Goal: Task Accomplishment & Management: Use online tool/utility

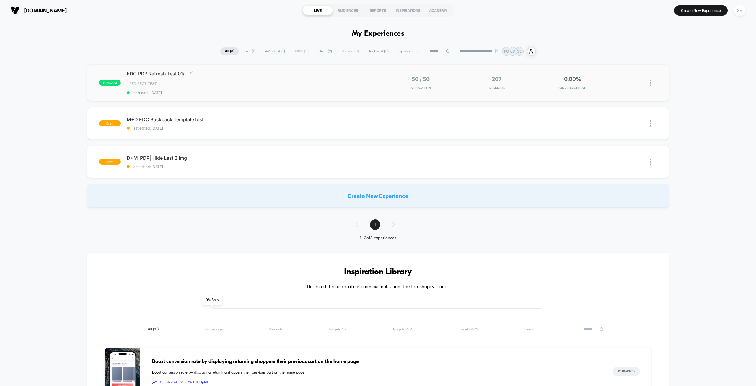
click at [267, 83] on div "Redirect Test" at bounding box center [252, 83] width 251 height 7
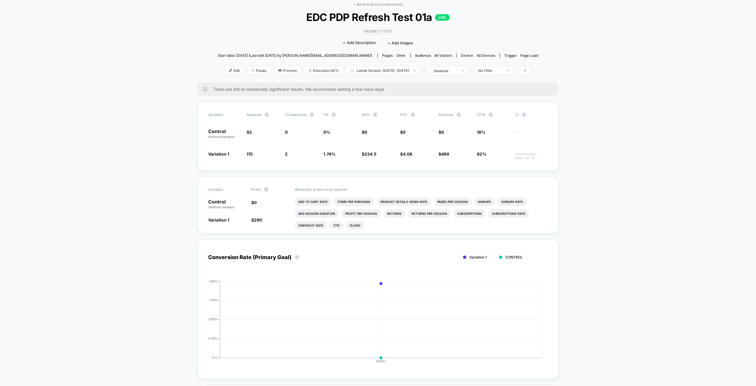
drag, startPoint x: 148, startPoint y: 173, endPoint x: 145, endPoint y: 182, distance: 9.2
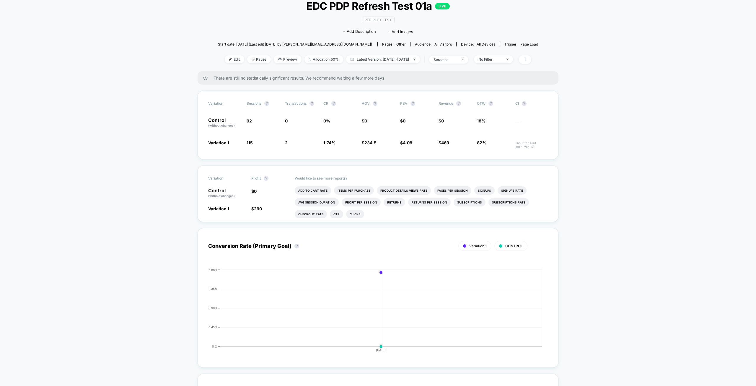
drag, startPoint x: 146, startPoint y: 157, endPoint x: 149, endPoint y: 174, distance: 17.6
drag, startPoint x: 166, startPoint y: 171, endPoint x: 168, endPoint y: 157, distance: 14.0
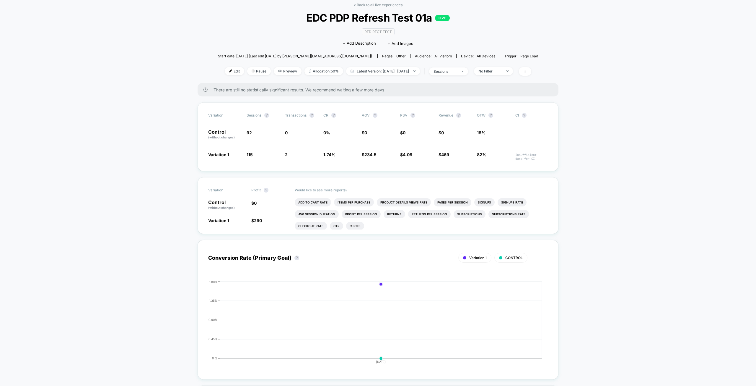
drag, startPoint x: 161, startPoint y: 166, endPoint x: 160, endPoint y: 152, distance: 14.2
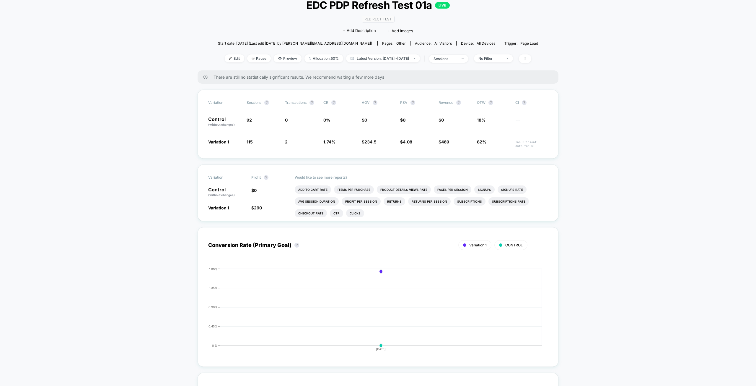
drag, startPoint x: 145, startPoint y: 241, endPoint x: 150, endPoint y: 255, distance: 14.9
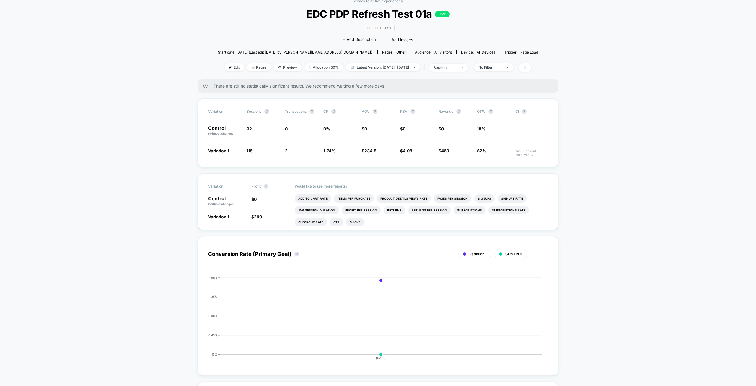
scroll to position [0, 0]
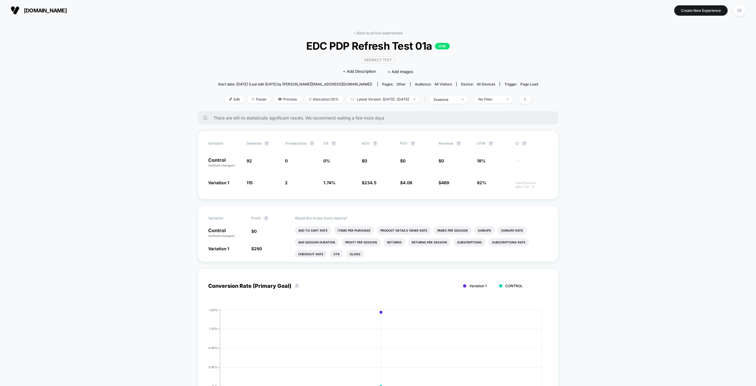
drag, startPoint x: 147, startPoint y: 253, endPoint x: 141, endPoint y: 222, distance: 31.6
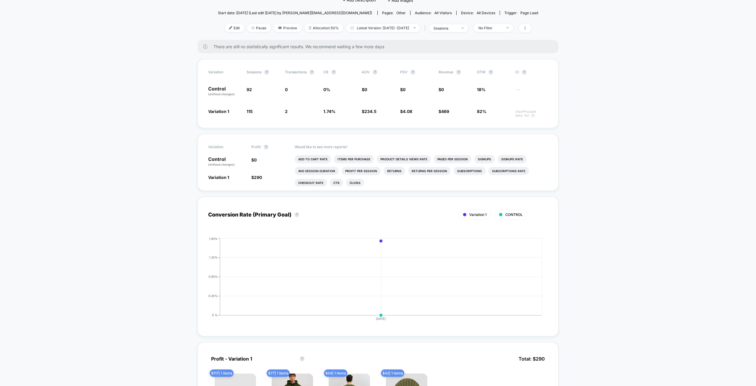
drag, startPoint x: 142, startPoint y: 228, endPoint x: 148, endPoint y: 258, distance: 31.3
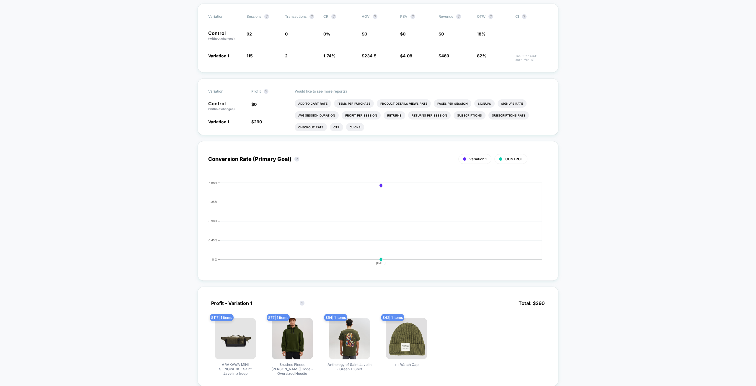
scroll to position [274, 0]
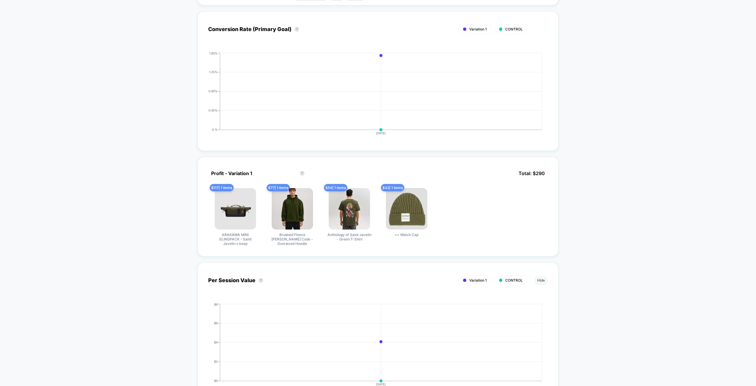
drag, startPoint x: 137, startPoint y: 234, endPoint x: 146, endPoint y: 273, distance: 40.5
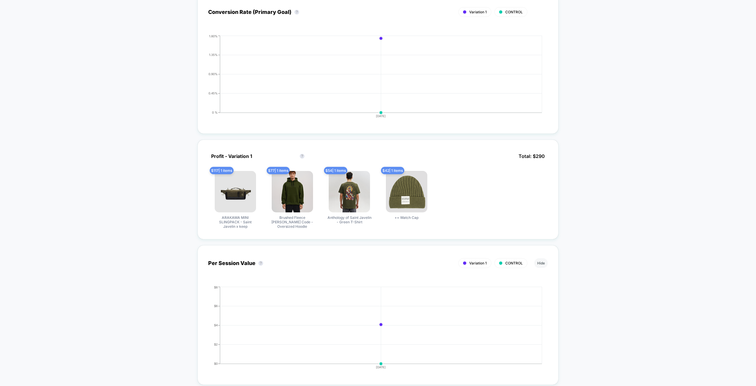
click at [154, 243] on div "< Back to all live experiences EDC PDP Refresh Test 01a LIVE Redirect Test Clic…" at bounding box center [378, 378] width 756 height 1262
click at [154, 250] on div "< Back to all live experiences EDC PDP Refresh Test 01a LIVE Redirect Test Clic…" at bounding box center [378, 378] width 756 height 1262
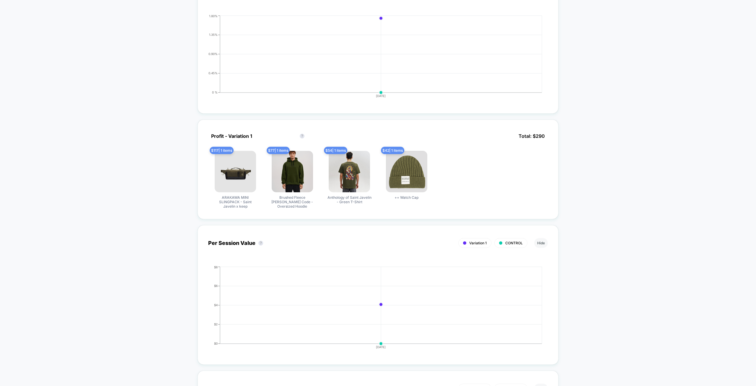
drag, startPoint x: 153, startPoint y: 258, endPoint x: 154, endPoint y: 262, distance: 4.7
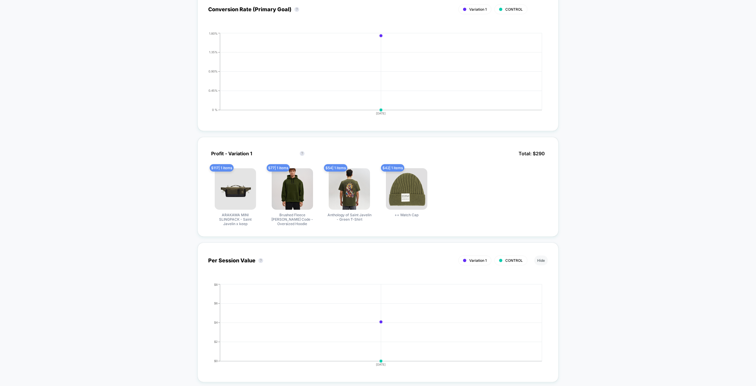
scroll to position [252, 0]
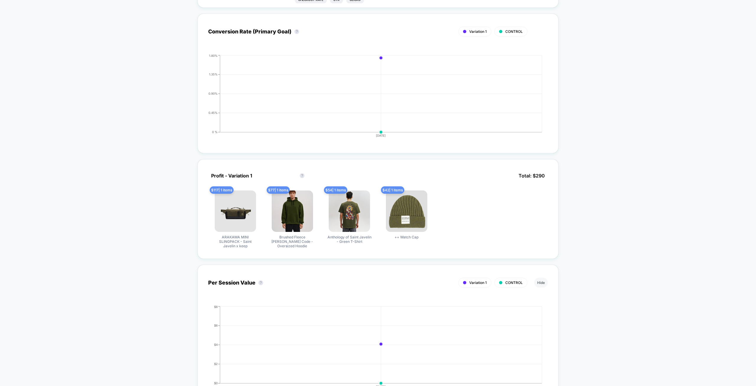
drag, startPoint x: 152, startPoint y: 248, endPoint x: 145, endPoint y: 234, distance: 15.3
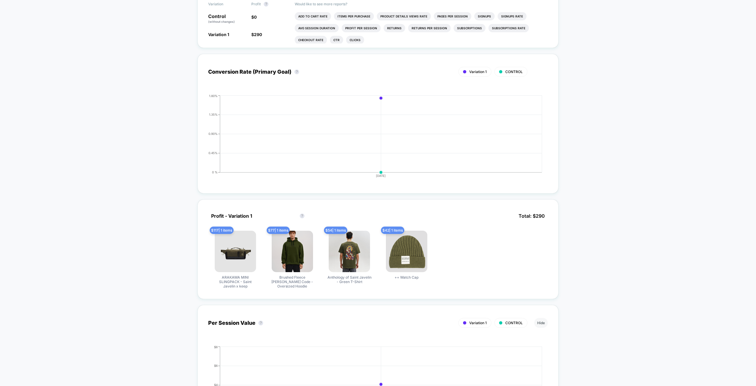
scroll to position [47, 0]
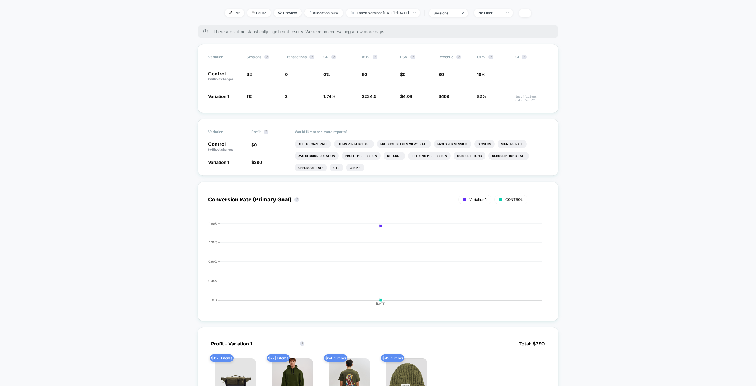
drag, startPoint x: 138, startPoint y: 281, endPoint x: 129, endPoint y: 220, distance: 61.8
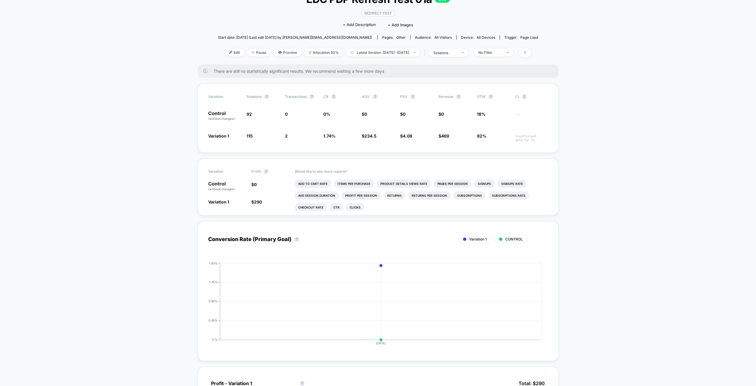
scroll to position [0, 0]
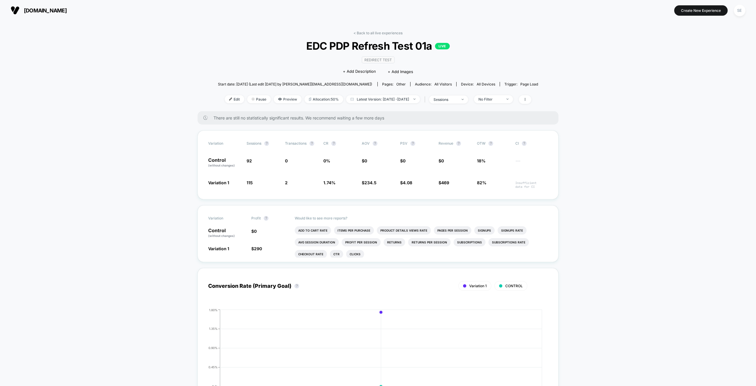
drag, startPoint x: 128, startPoint y: 234, endPoint x: 124, endPoint y: 218, distance: 16.9
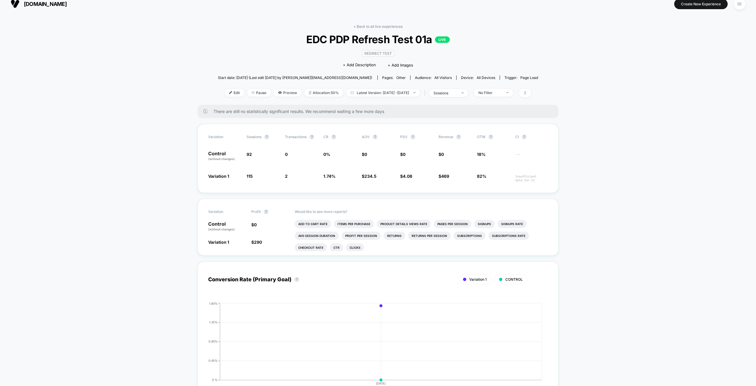
drag, startPoint x: 132, startPoint y: 207, endPoint x: 135, endPoint y: 224, distance: 17.7
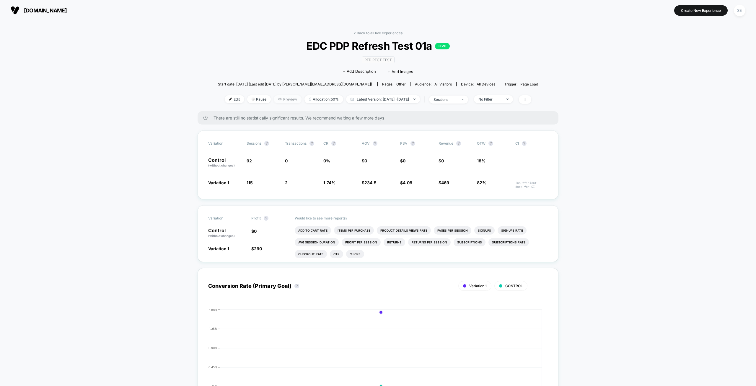
click at [279, 100] on span "Preview" at bounding box center [288, 99] width 28 height 8
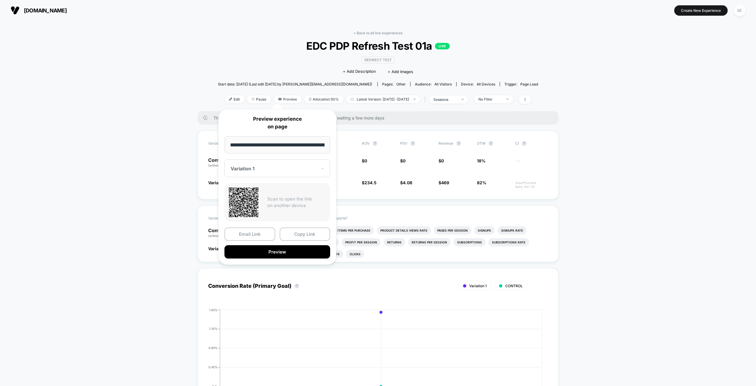
scroll to position [0, 63]
click at [278, 252] on button "Preview" at bounding box center [278, 251] width 106 height 13
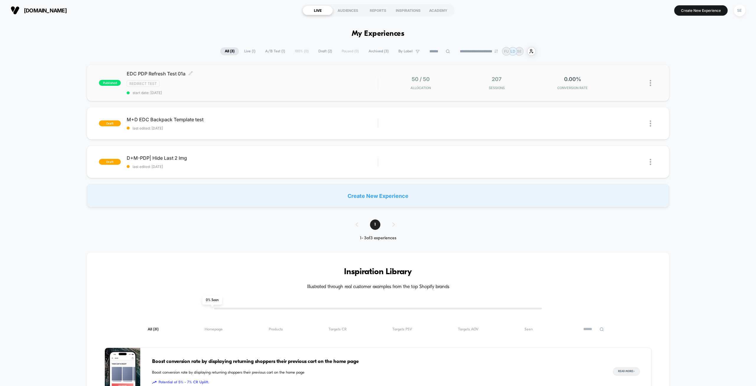
click at [204, 82] on div "Redirect Test" at bounding box center [252, 83] width 251 height 7
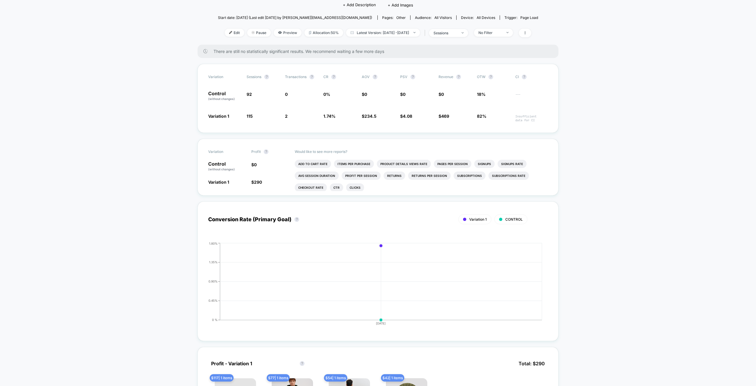
scroll to position [230, 0]
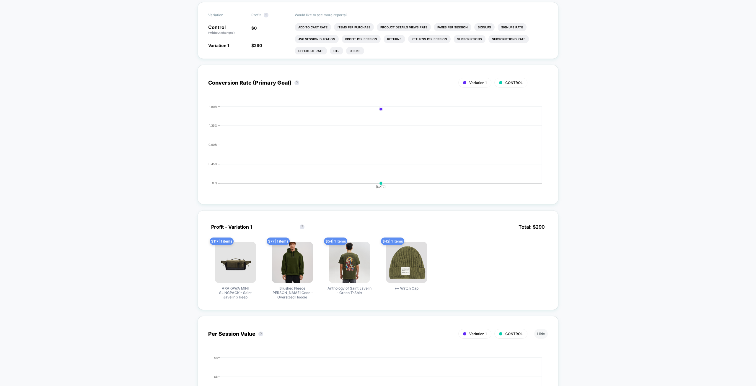
drag, startPoint x: 153, startPoint y: 139, endPoint x: 152, endPoint y: 187, distance: 47.9
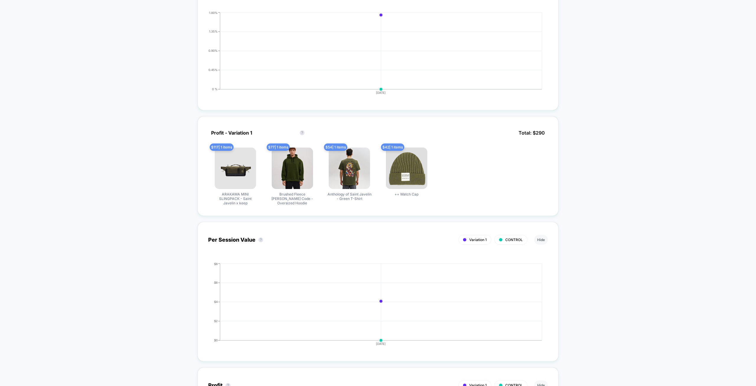
drag, startPoint x: 168, startPoint y: 246, endPoint x: 158, endPoint y: 227, distance: 22.2
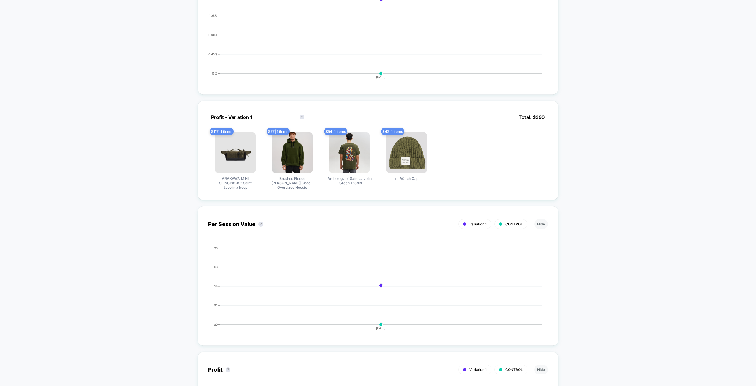
scroll to position [318, 0]
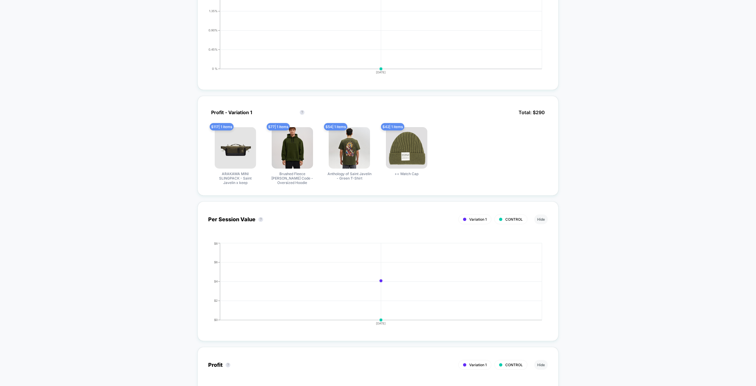
drag, startPoint x: 155, startPoint y: 233, endPoint x: 151, endPoint y: 230, distance: 4.2
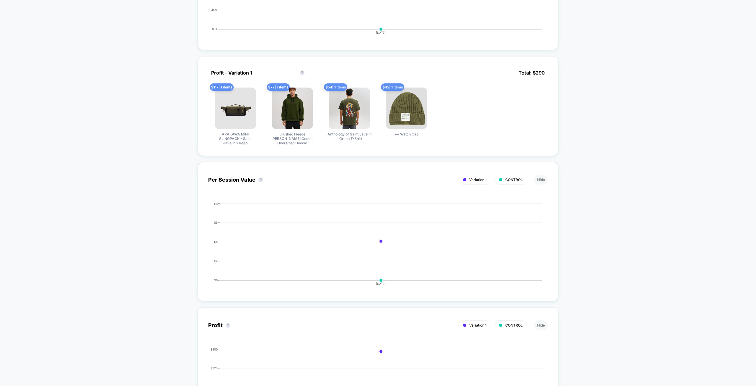
scroll to position [459, 0]
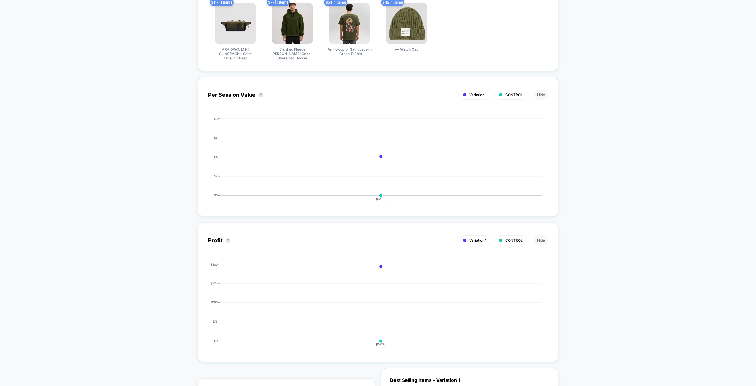
drag, startPoint x: 154, startPoint y: 240, endPoint x: 146, endPoint y: 226, distance: 15.7
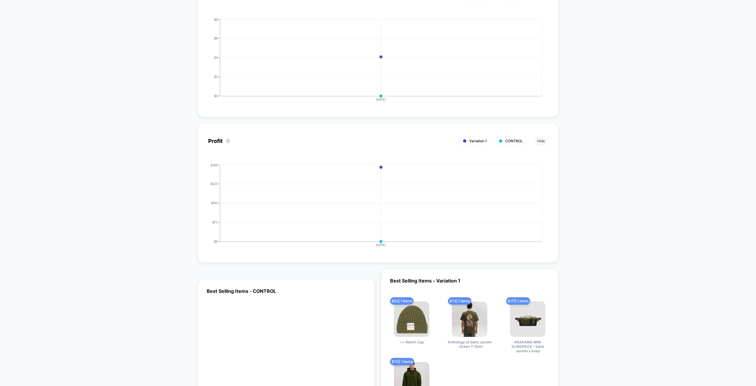
drag, startPoint x: 134, startPoint y: 195, endPoint x: 135, endPoint y: 203, distance: 7.5
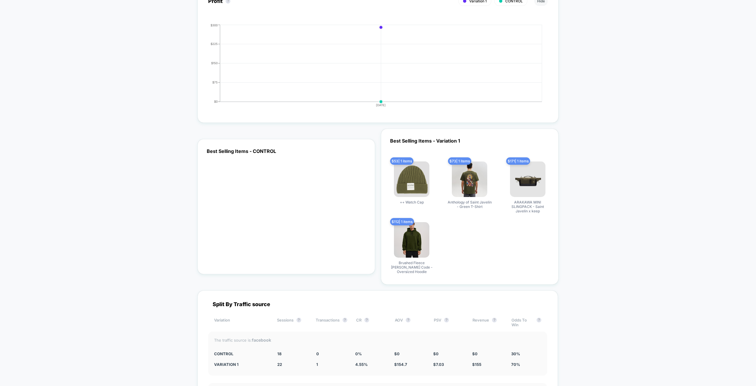
drag, startPoint x: 132, startPoint y: 196, endPoint x: 139, endPoint y: 224, distance: 28.8
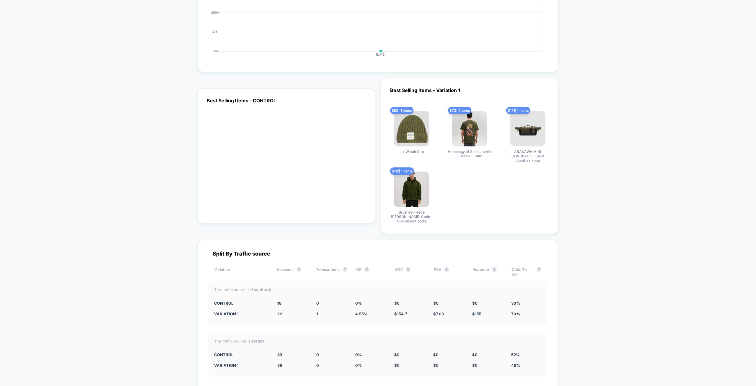
scroll to position [845, 0]
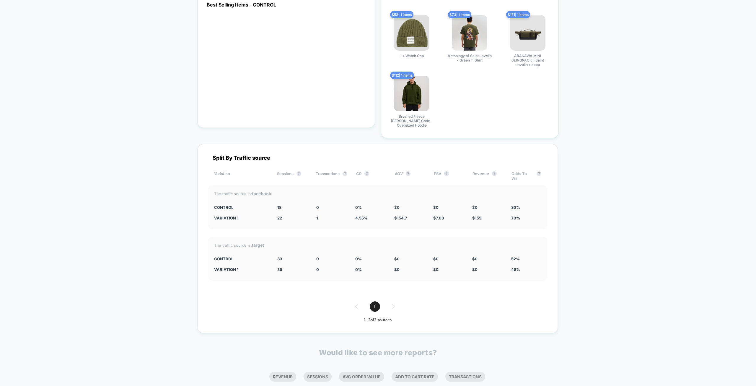
drag, startPoint x: 134, startPoint y: 201, endPoint x: 143, endPoint y: 234, distance: 34.0
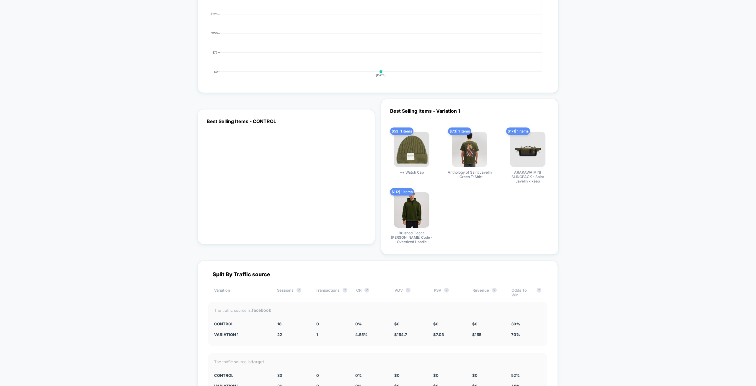
drag, startPoint x: 168, startPoint y: 219, endPoint x: 164, endPoint y: 182, distance: 36.6
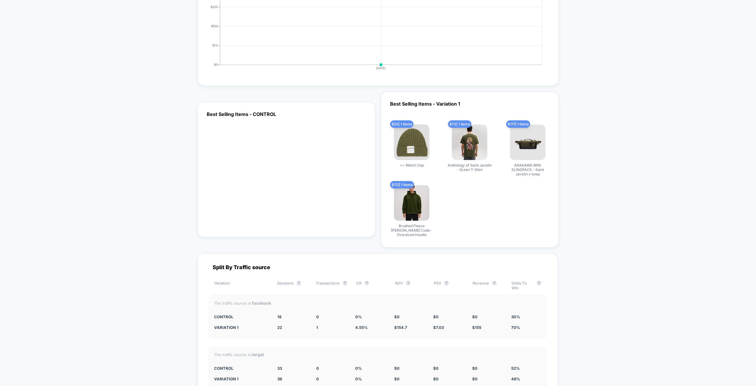
drag, startPoint x: 160, startPoint y: 202, endPoint x: 175, endPoint y: 241, distance: 41.2
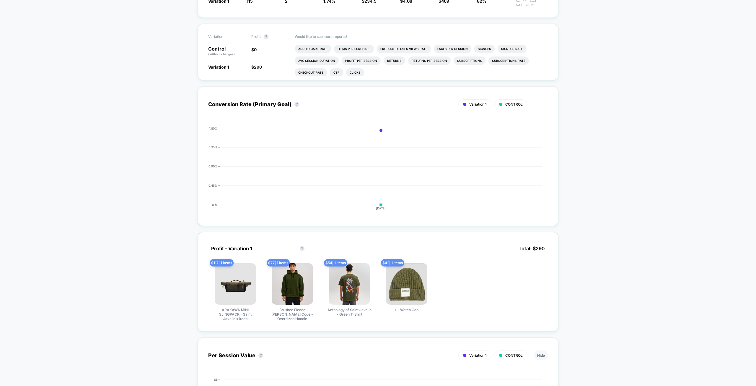
drag, startPoint x: 173, startPoint y: 246, endPoint x: 159, endPoint y: 168, distance: 78.7
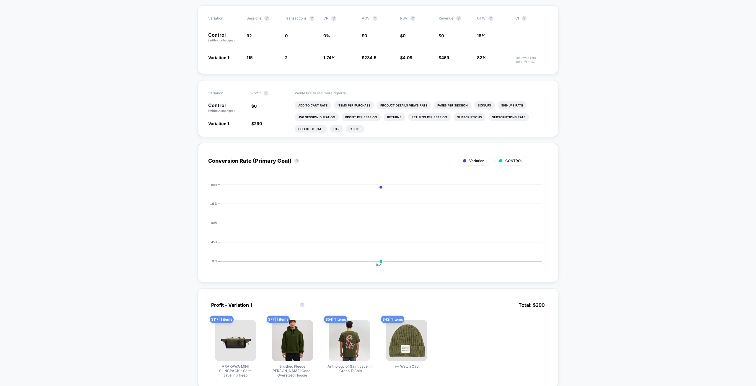
scroll to position [25, 0]
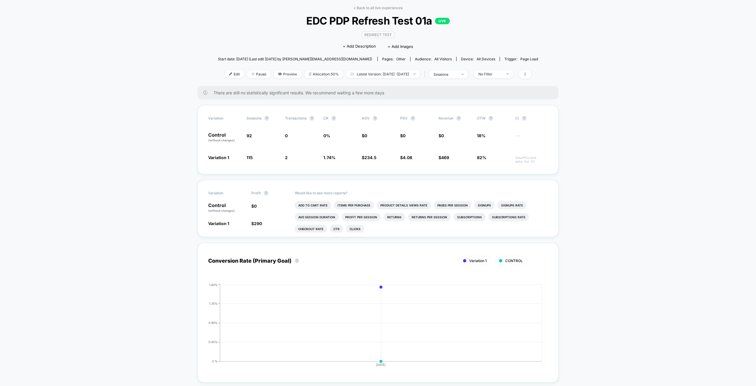
drag, startPoint x: 152, startPoint y: 168, endPoint x: 151, endPoint y: 160, distance: 7.5
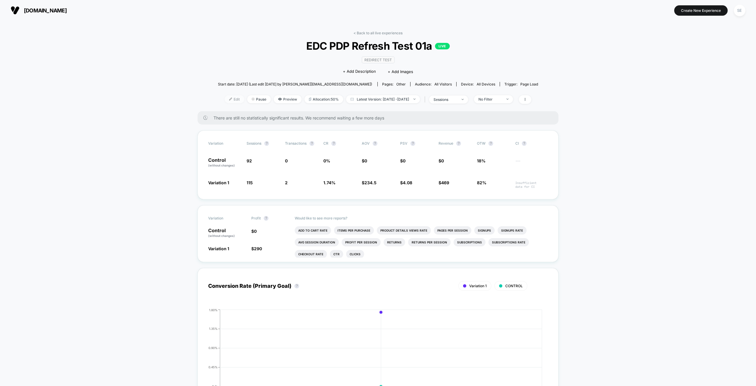
click at [229, 100] on img at bounding box center [230, 99] width 3 height 3
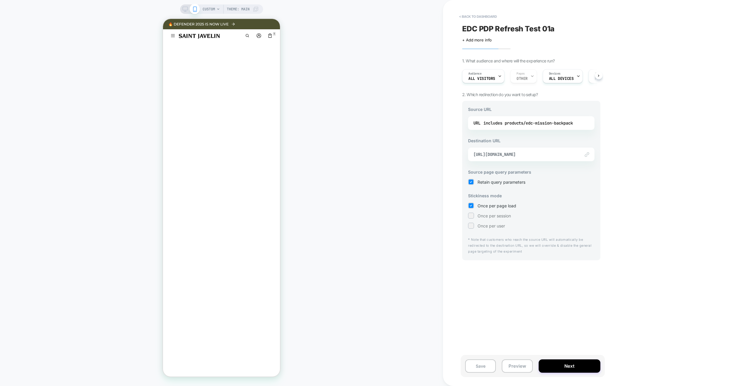
click at [489, 79] on span "All Visitors" at bounding box center [482, 79] width 27 height 4
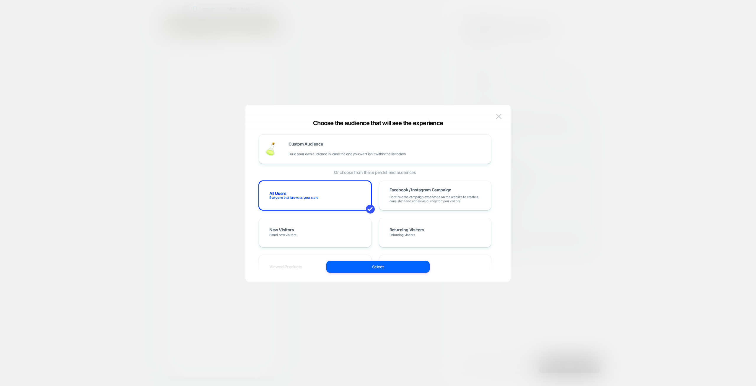
drag, startPoint x: 501, startPoint y: 159, endPoint x: 500, endPoint y: 165, distance: 6.8
click at [497, 113] on button at bounding box center [499, 116] width 9 height 9
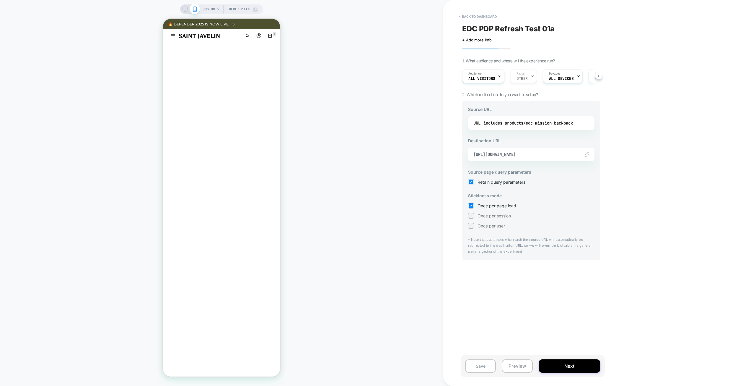
click at [453, 132] on div "< back to dashboard EDC PDP Refresh Test 01a Click to edit experience details +…" at bounding box center [573, 193] width 260 height 386
drag, startPoint x: 450, startPoint y: 162, endPoint x: 449, endPoint y: 169, distance: 7.7
click at [563, 364] on button "Next" at bounding box center [570, 365] width 62 height 13
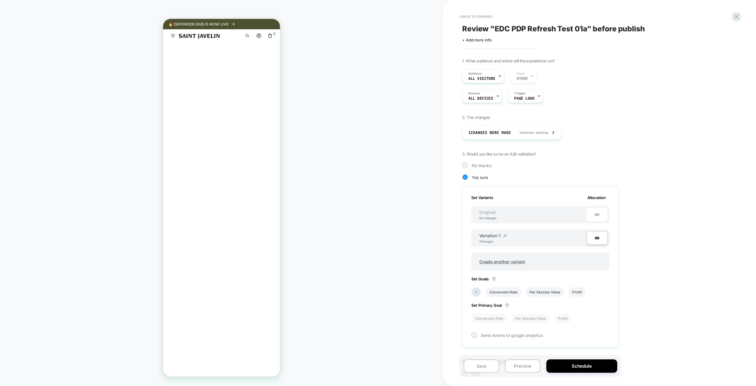
click at [661, 228] on div "**********" at bounding box center [570, 285] width 216 height 454
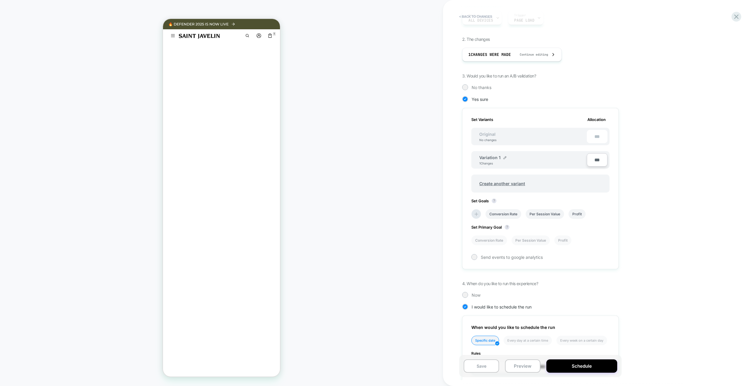
drag, startPoint x: 665, startPoint y: 211, endPoint x: 656, endPoint y: 250, distance: 40.2
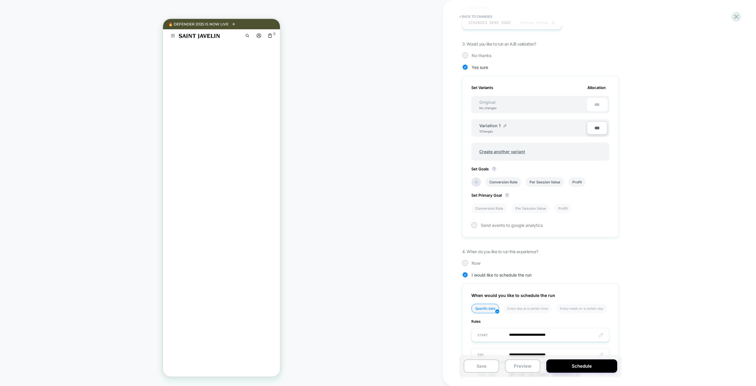
scroll to position [156, 0]
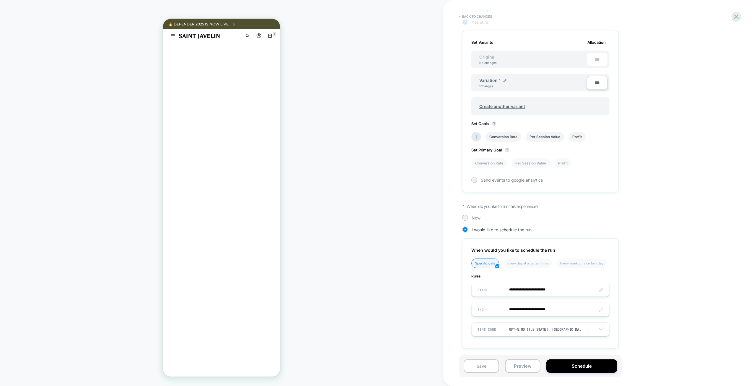
drag, startPoint x: 656, startPoint y: 223, endPoint x: 651, endPoint y: 245, distance: 23.1
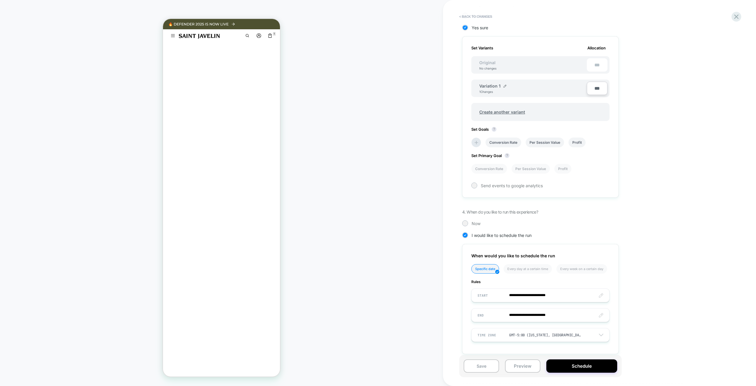
scroll to position [121, 0]
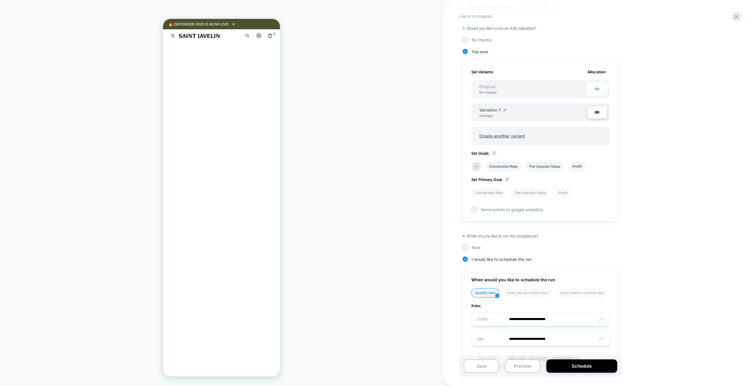
drag, startPoint x: 644, startPoint y: 267, endPoint x: 650, endPoint y: 236, distance: 31.0
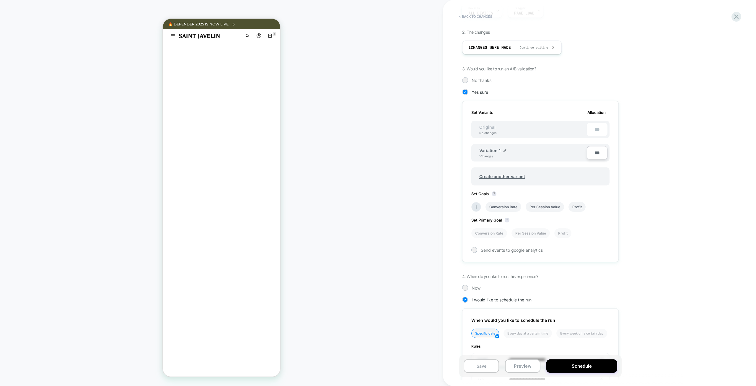
drag, startPoint x: 656, startPoint y: 227, endPoint x: 652, endPoint y: 236, distance: 9.8
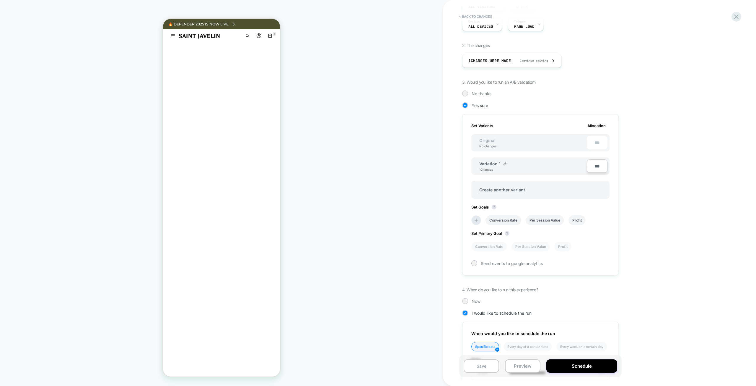
drag, startPoint x: 654, startPoint y: 242, endPoint x: 655, endPoint y: 233, distance: 8.8
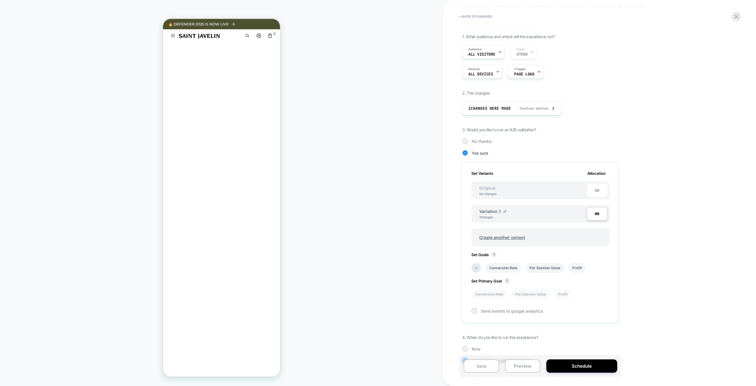
scroll to position [0, 0]
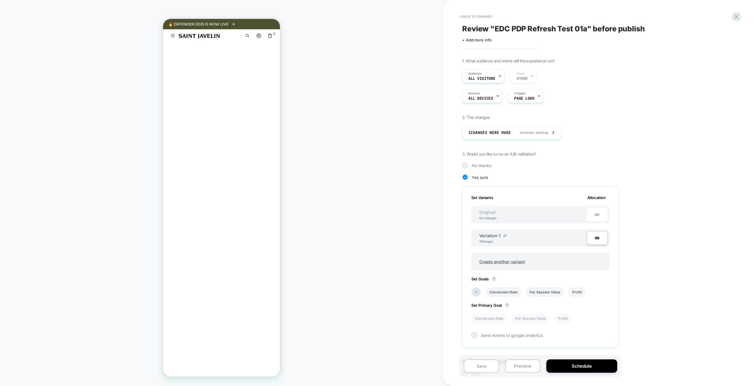
drag, startPoint x: 657, startPoint y: 228, endPoint x: 659, endPoint y: 212, distance: 16.7
click at [497, 75] on div "Audience All Visitors" at bounding box center [482, 75] width 39 height 13
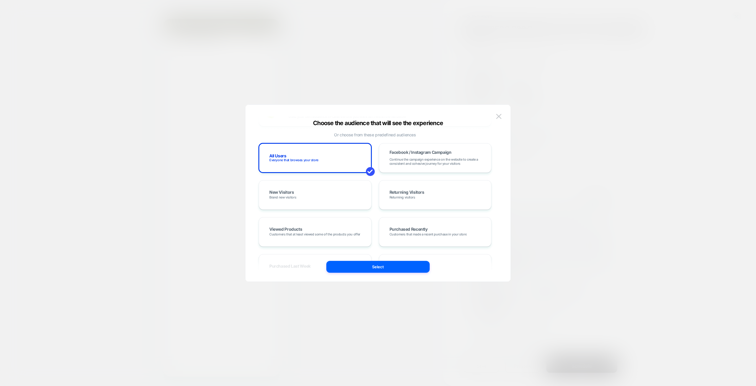
scroll to position [44, 0]
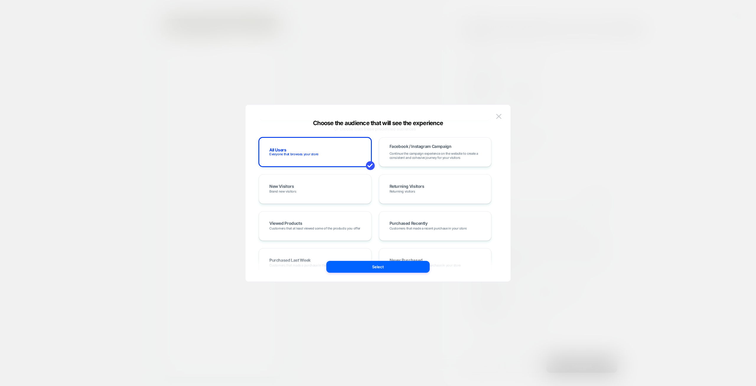
drag, startPoint x: 497, startPoint y: 138, endPoint x: 501, endPoint y: 147, distance: 10.0
drag, startPoint x: 501, startPoint y: 157, endPoint x: 498, endPoint y: 157, distance: 3.3
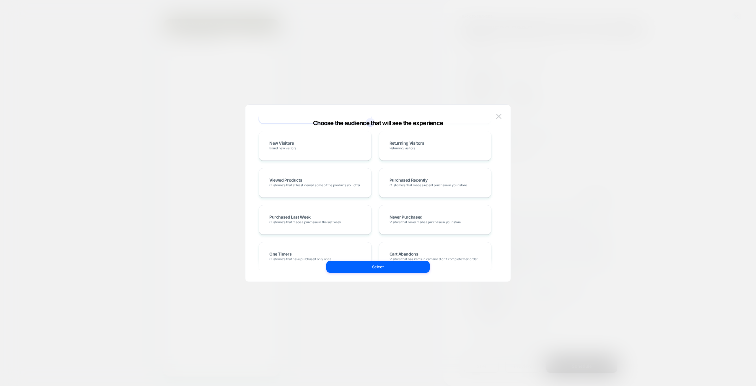
drag, startPoint x: 497, startPoint y: 167, endPoint x: 499, endPoint y: 161, distance: 6.5
drag, startPoint x: 502, startPoint y: 153, endPoint x: 501, endPoint y: 172, distance: 19.2
drag, startPoint x: 500, startPoint y: 165, endPoint x: 500, endPoint y: 176, distance: 11.2
drag, startPoint x: 498, startPoint y: 198, endPoint x: 502, endPoint y: 234, distance: 36.9
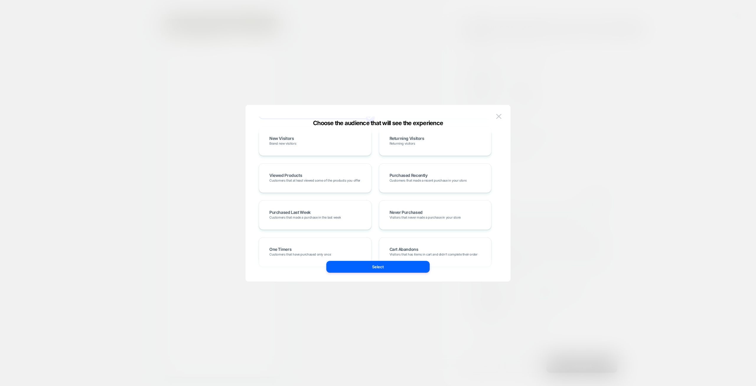
drag, startPoint x: 501, startPoint y: 219, endPoint x: 506, endPoint y: 161, distance: 57.8
click at [500, 119] on button at bounding box center [499, 116] width 9 height 9
